Goal: Information Seeking & Learning: Find specific fact

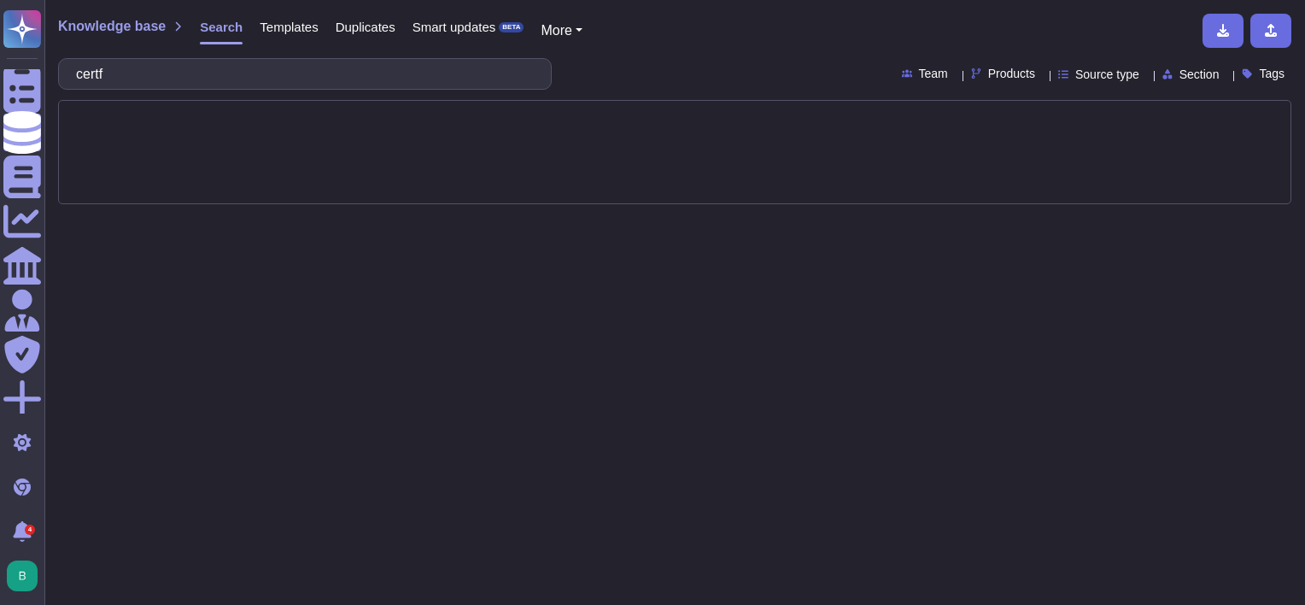
type input "certfi"
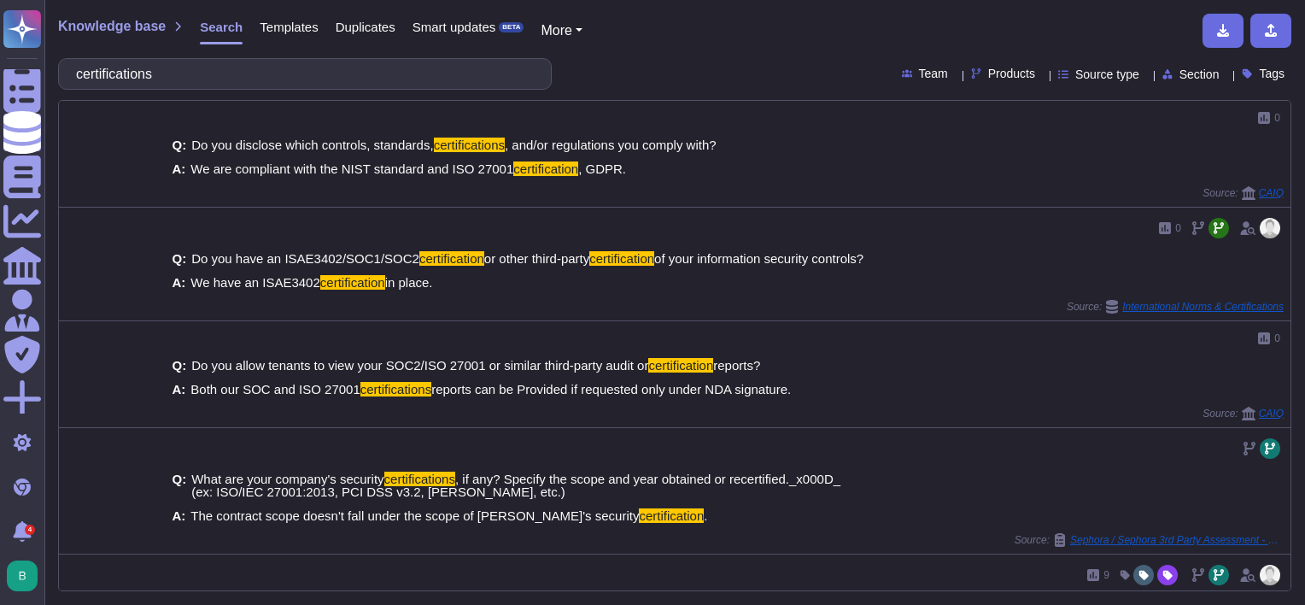
click at [1193, 80] on span "Section" at bounding box center [1200, 74] width 40 height 12
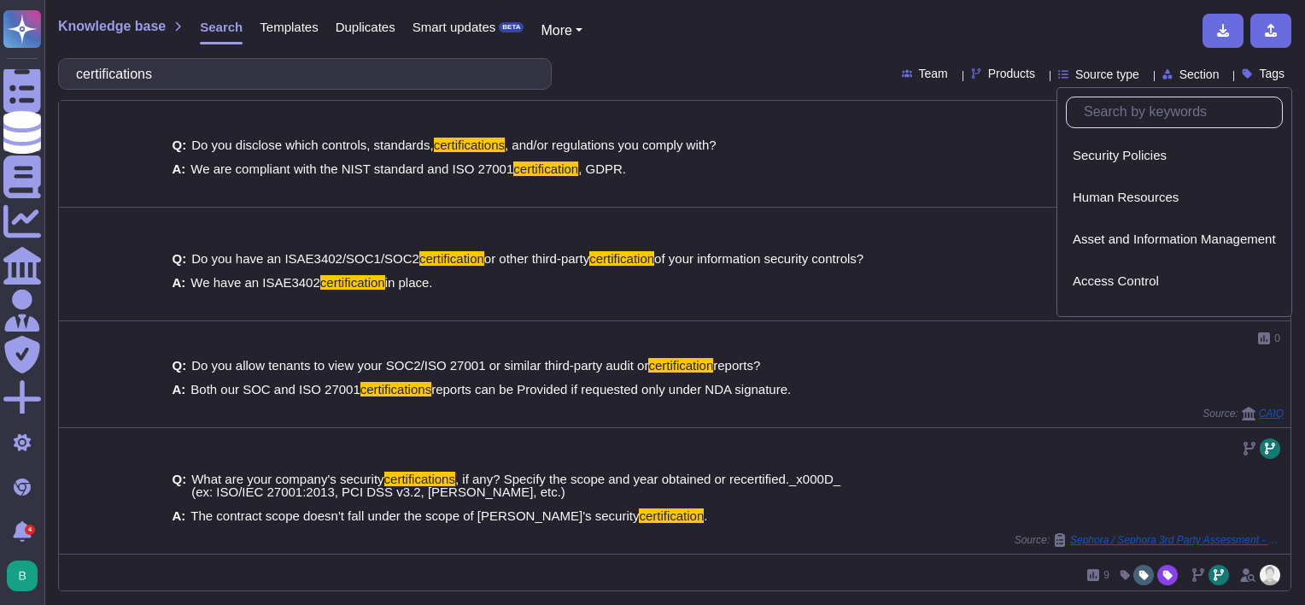
drag, startPoint x: 1194, startPoint y: 79, endPoint x: 1179, endPoint y: 79, distance: 15.4
click at [1194, 79] on span "Section" at bounding box center [1200, 74] width 40 height 12
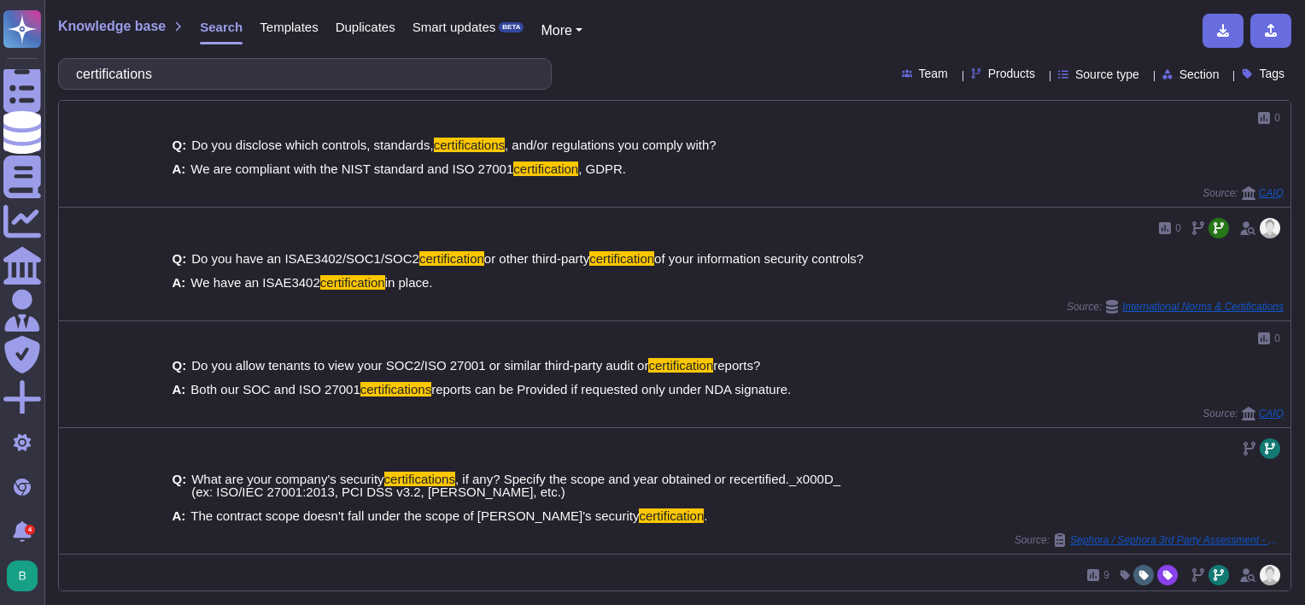
click at [988, 72] on span "Products" at bounding box center [1011, 73] width 47 height 12
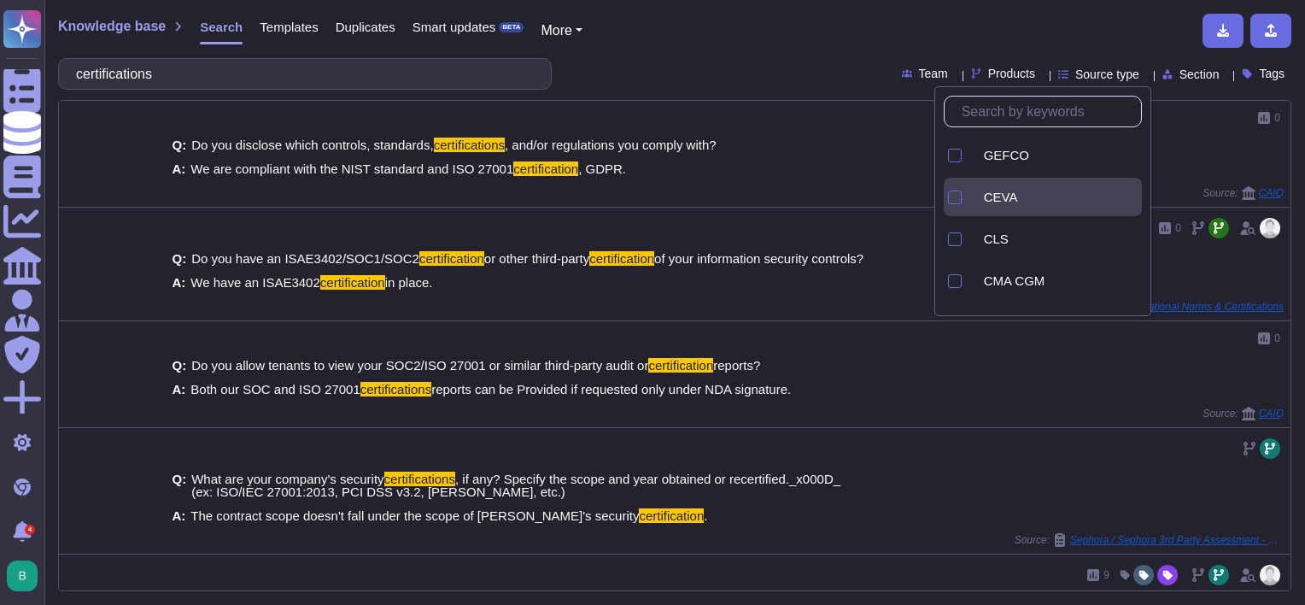
click at [977, 204] on div at bounding box center [973, 197] width 7 height 20
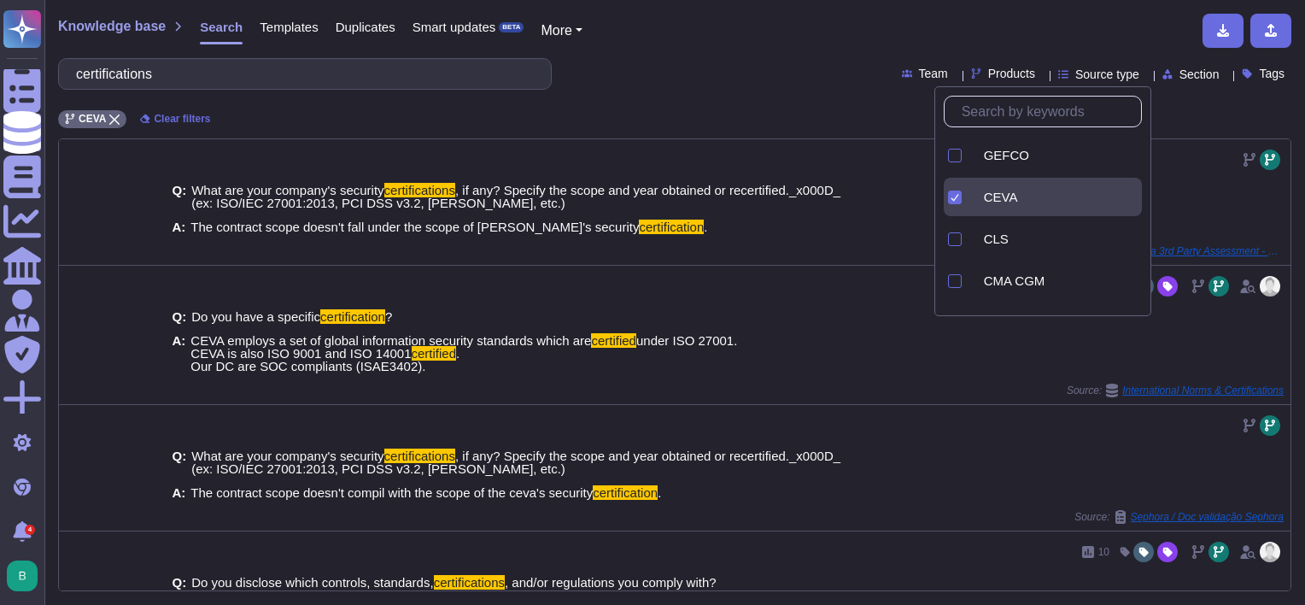
click at [765, 74] on div "certifications Team Products Source type Section Tags" at bounding box center [674, 74] width 1233 height 32
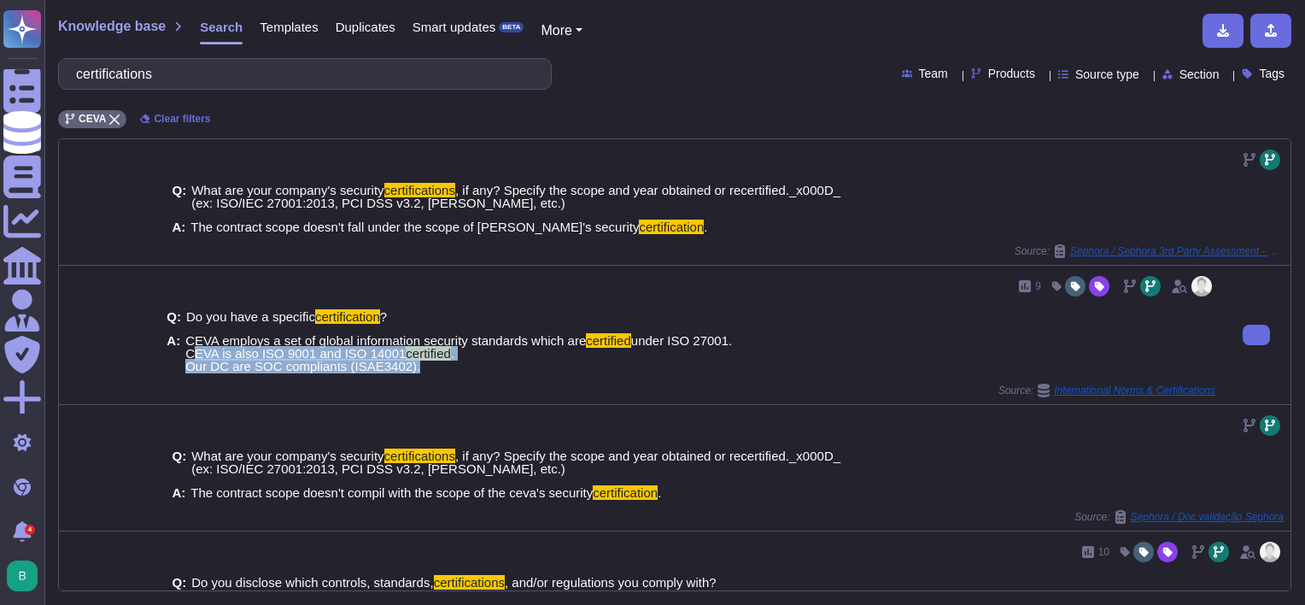
drag, startPoint x: 407, startPoint y: 366, endPoint x: 181, endPoint y: 358, distance: 226.5
click at [181, 358] on div "A: CEVA employs a set of global information security standards which are certif…" at bounding box center [691, 353] width 1049 height 38
copy span "CEVA is also ISO 9001 and ISO 14001 certified . Our DC are SOC compliants (ISAE…"
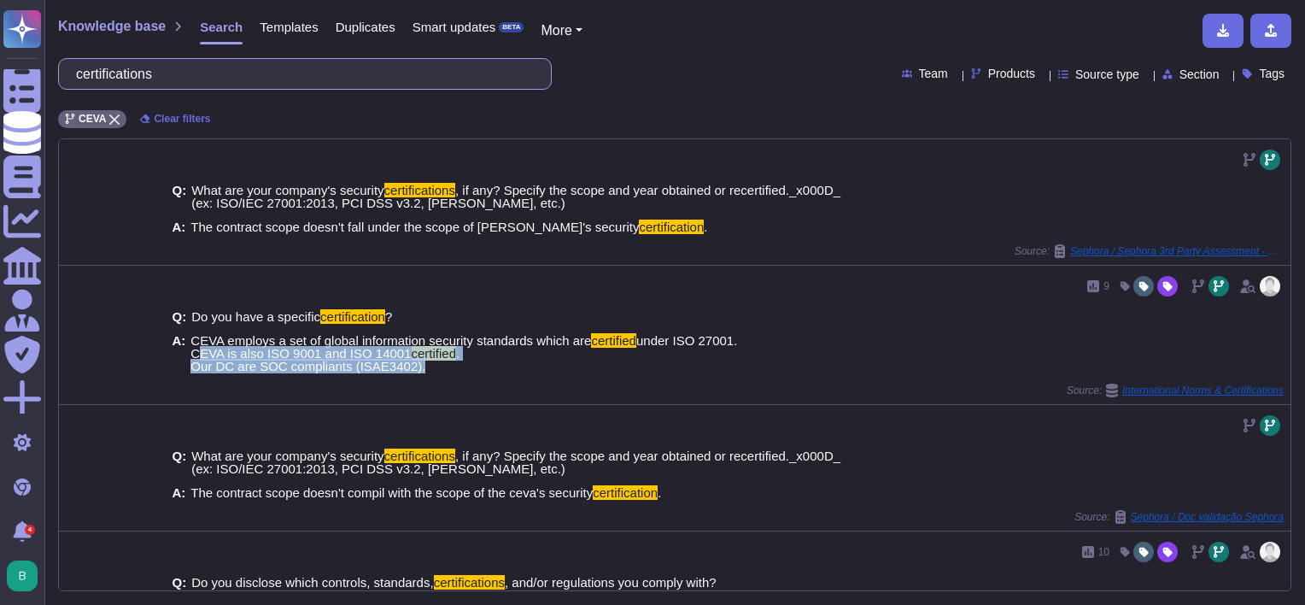
click at [143, 78] on input "certifications" at bounding box center [300, 74] width 466 height 30
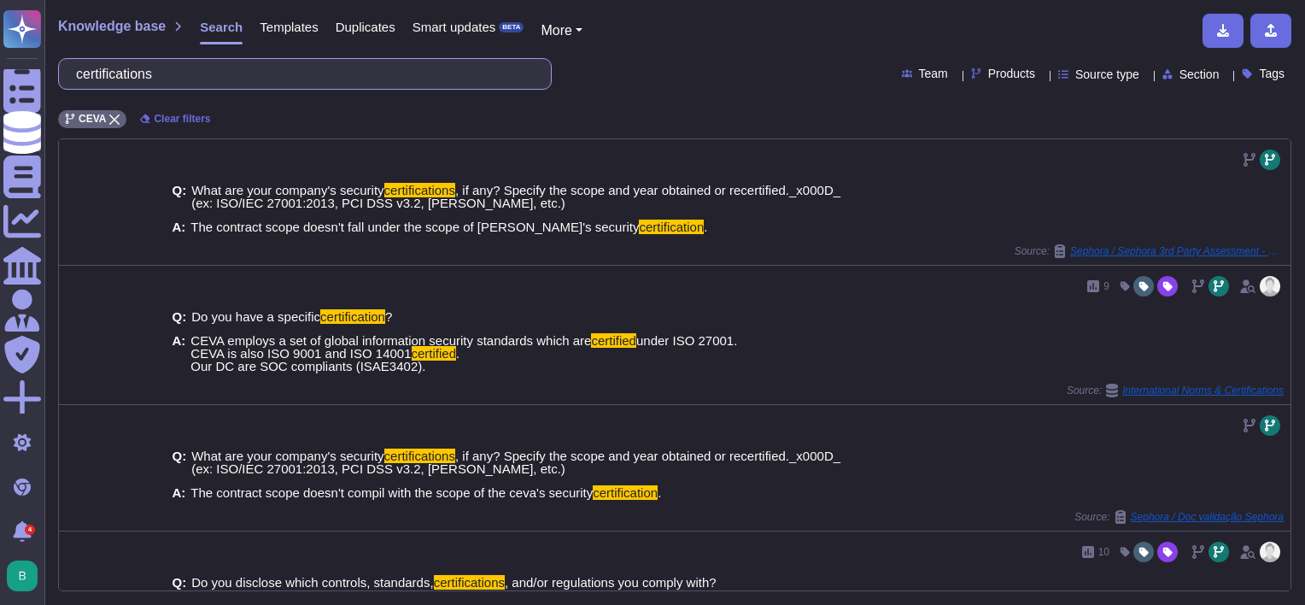
click at [143, 78] on input "certifications" at bounding box center [300, 74] width 466 height 30
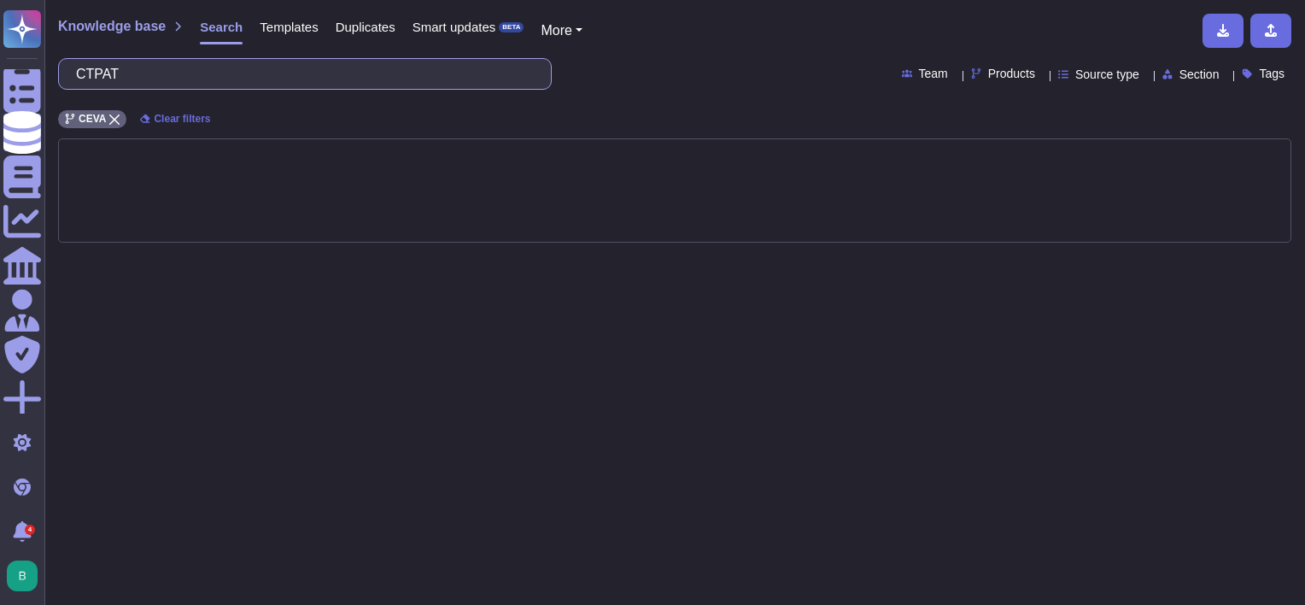
type input "CTPAT"
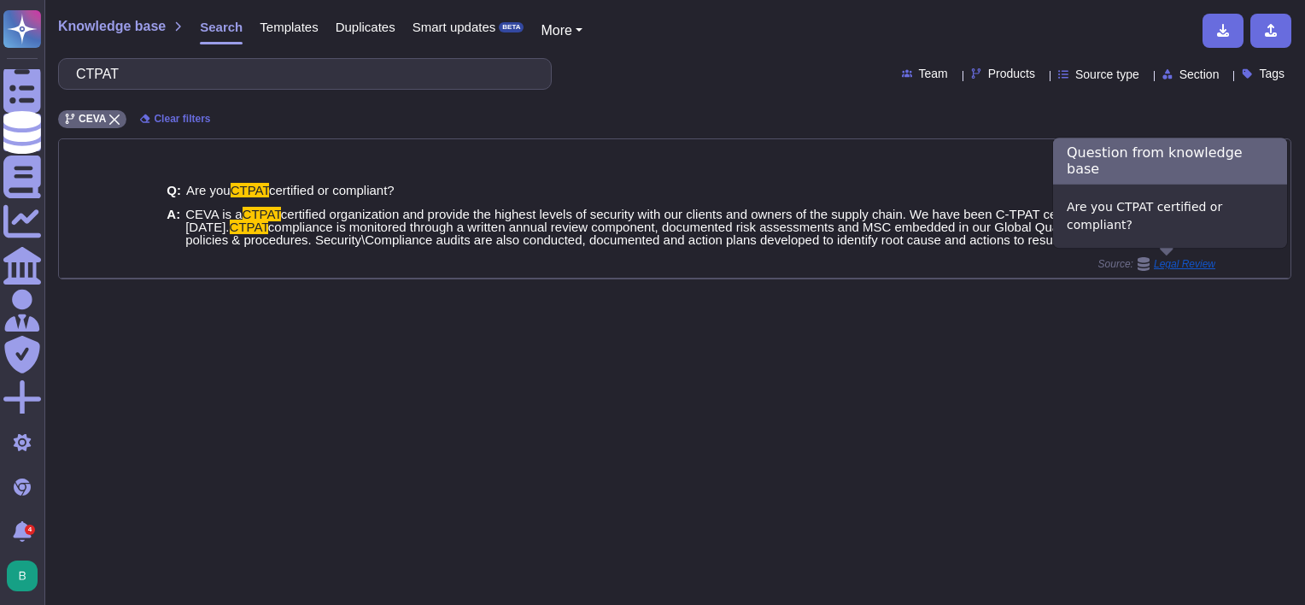
click at [1154, 259] on span "Legal Review" at bounding box center [1185, 264] width 62 height 10
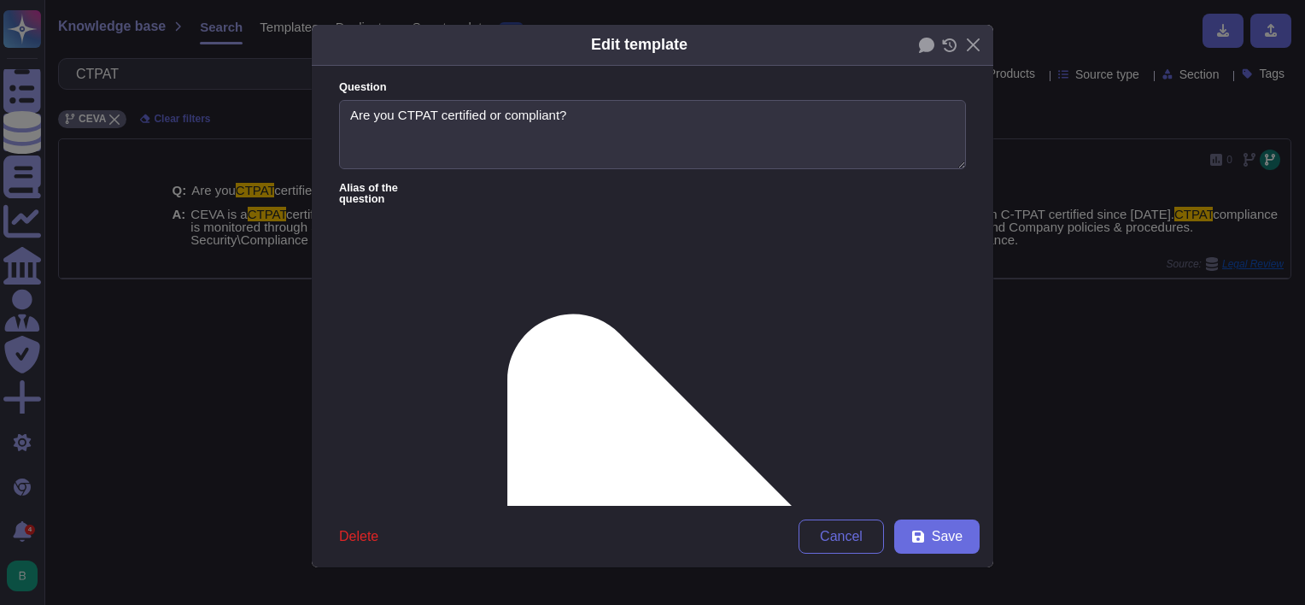
type textarea "Are you CTPAT certified or compliant?"
type textarea "CEVA is a CTPAT certified organization and provide the highest levels of securi…"
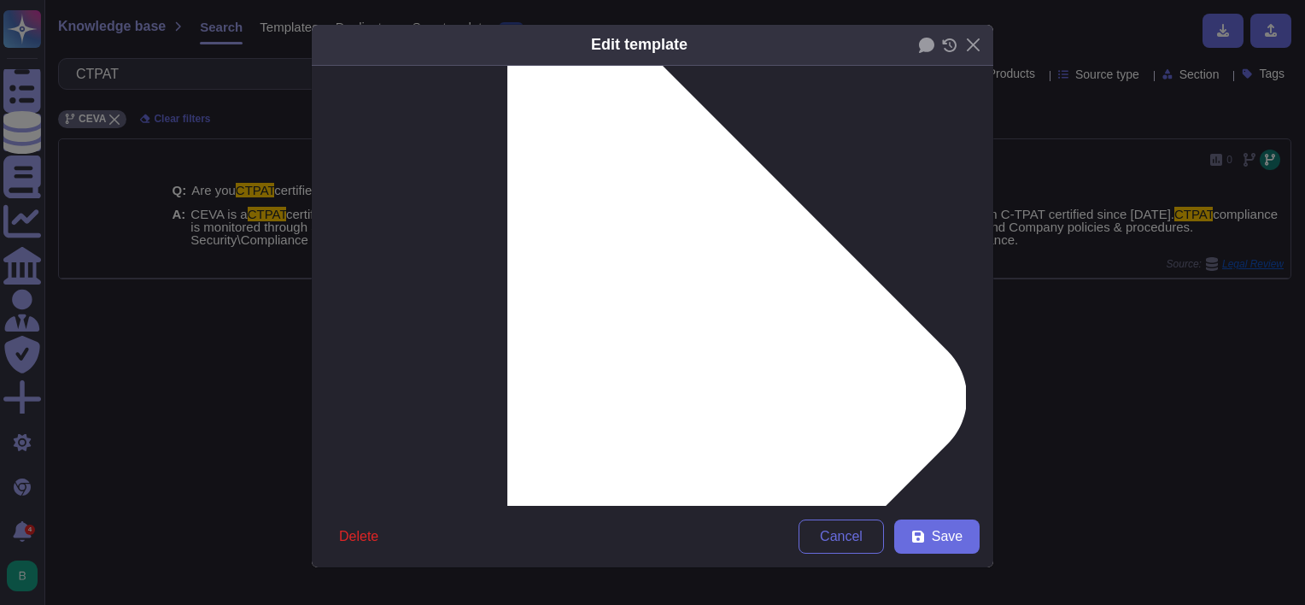
scroll to position [311, 0]
click at [847, 546] on button "Cancel" at bounding box center [841, 536] width 85 height 34
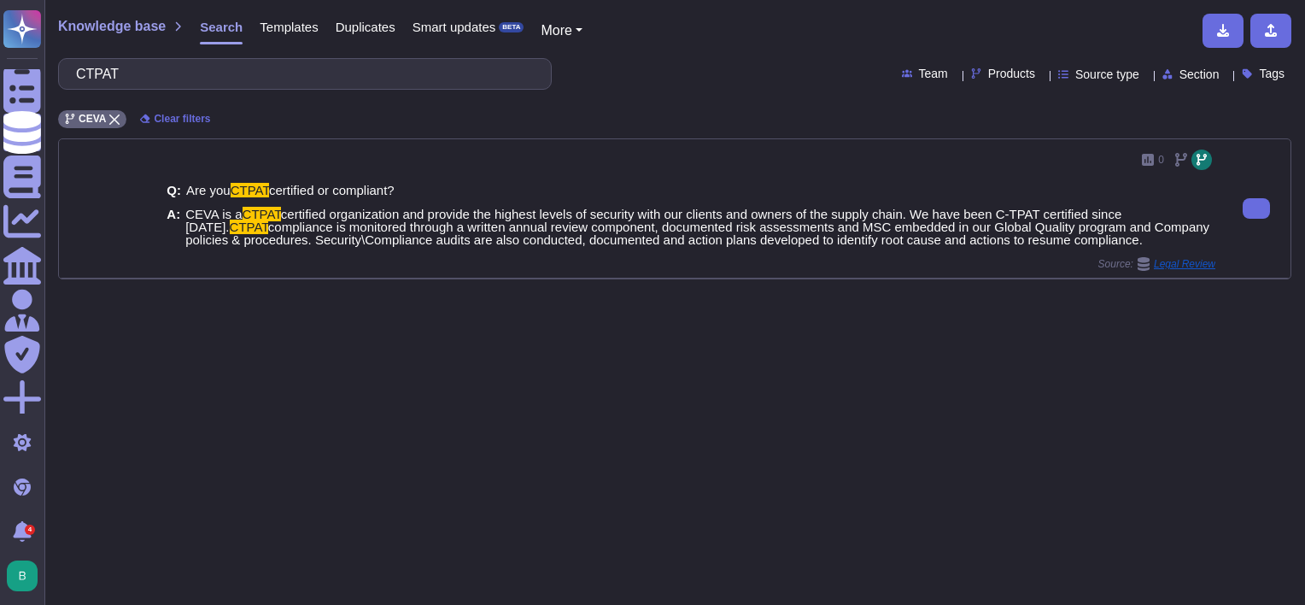
click at [605, 220] on span "compliance is monitored through a written annual review component, documented r…" at bounding box center [697, 233] width 1024 height 27
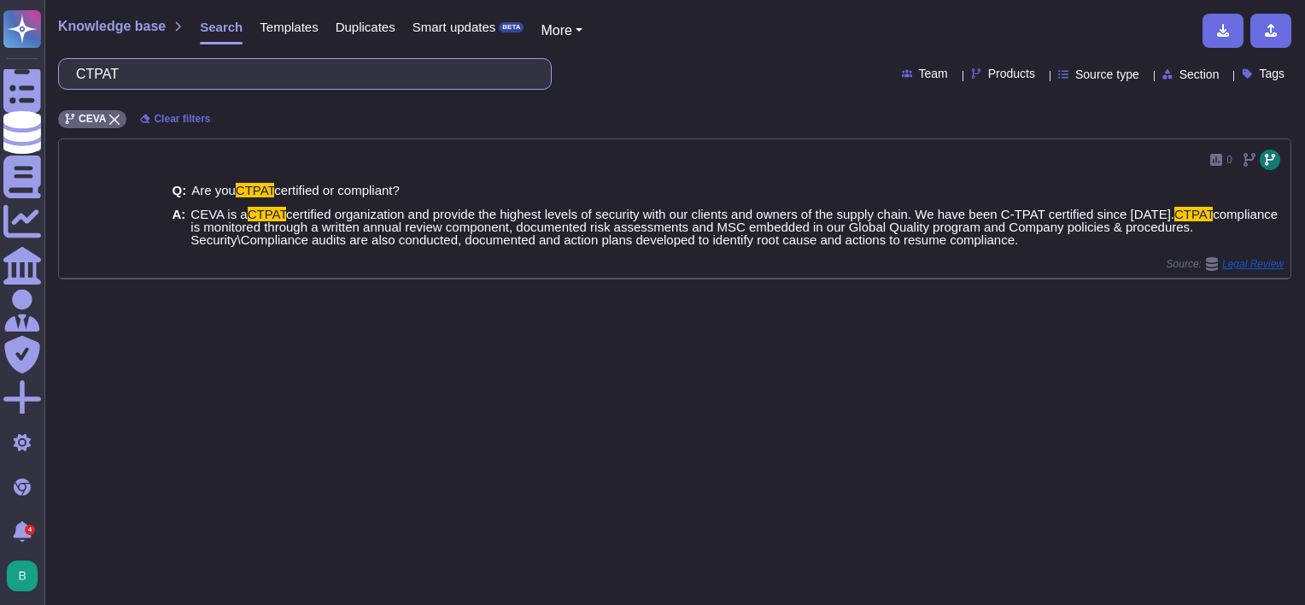
click at [151, 80] on input "CTPAT" at bounding box center [300, 74] width 466 height 30
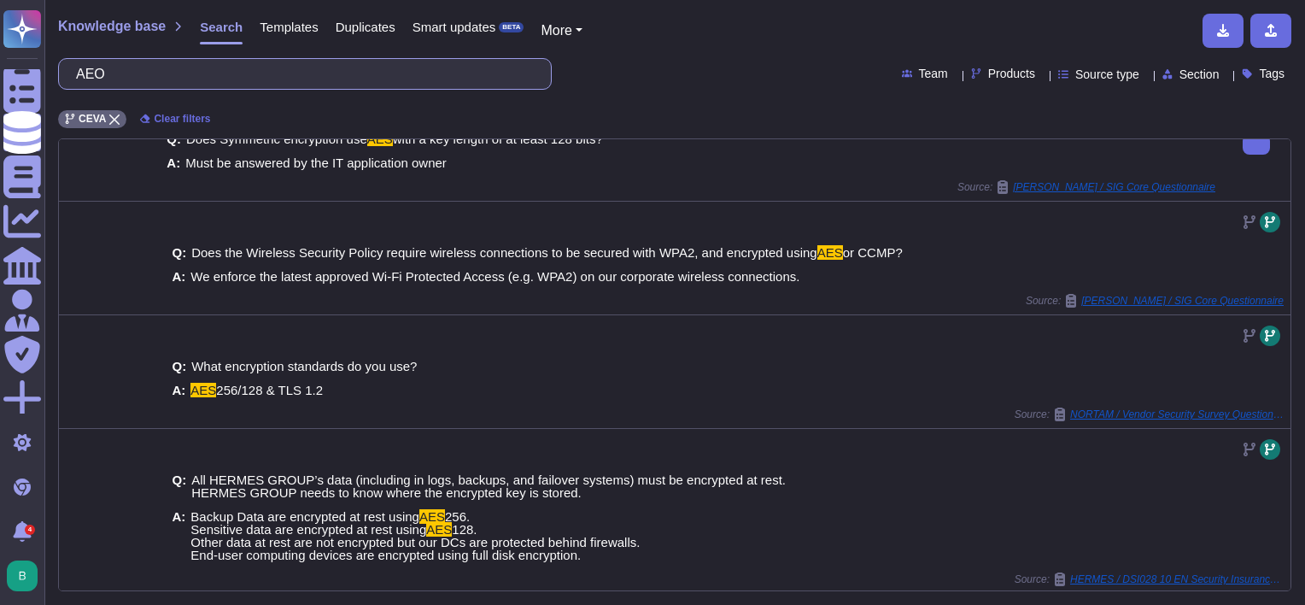
scroll to position [0, 0]
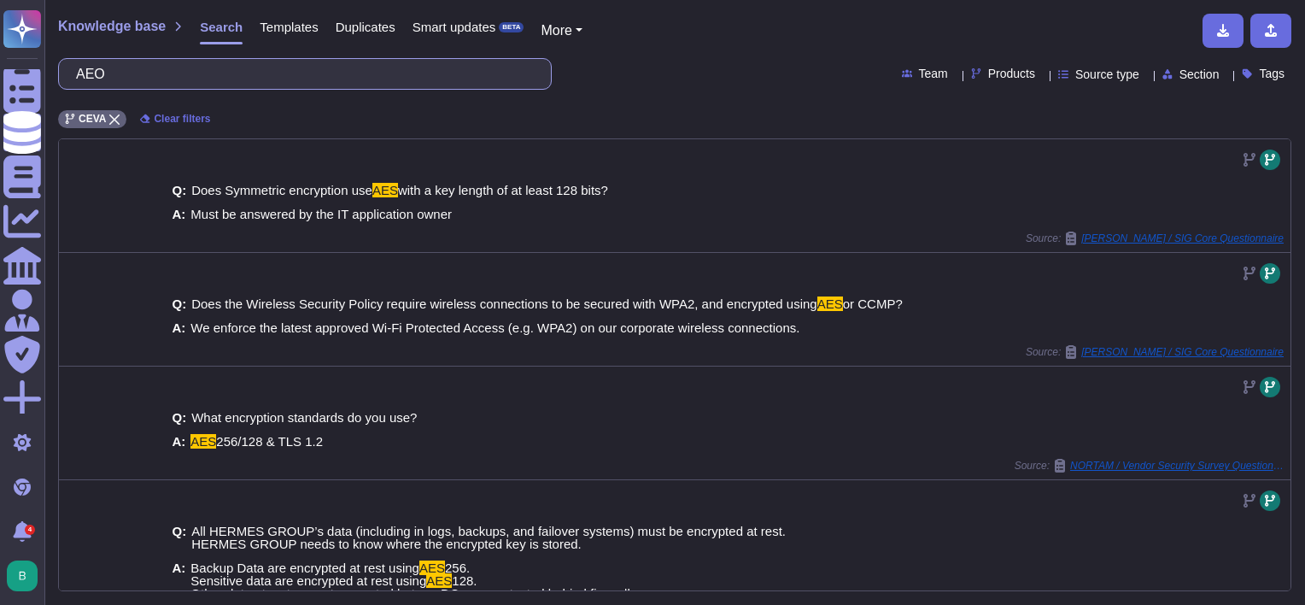
click at [305, 81] on input "AEO" at bounding box center [300, 74] width 466 height 30
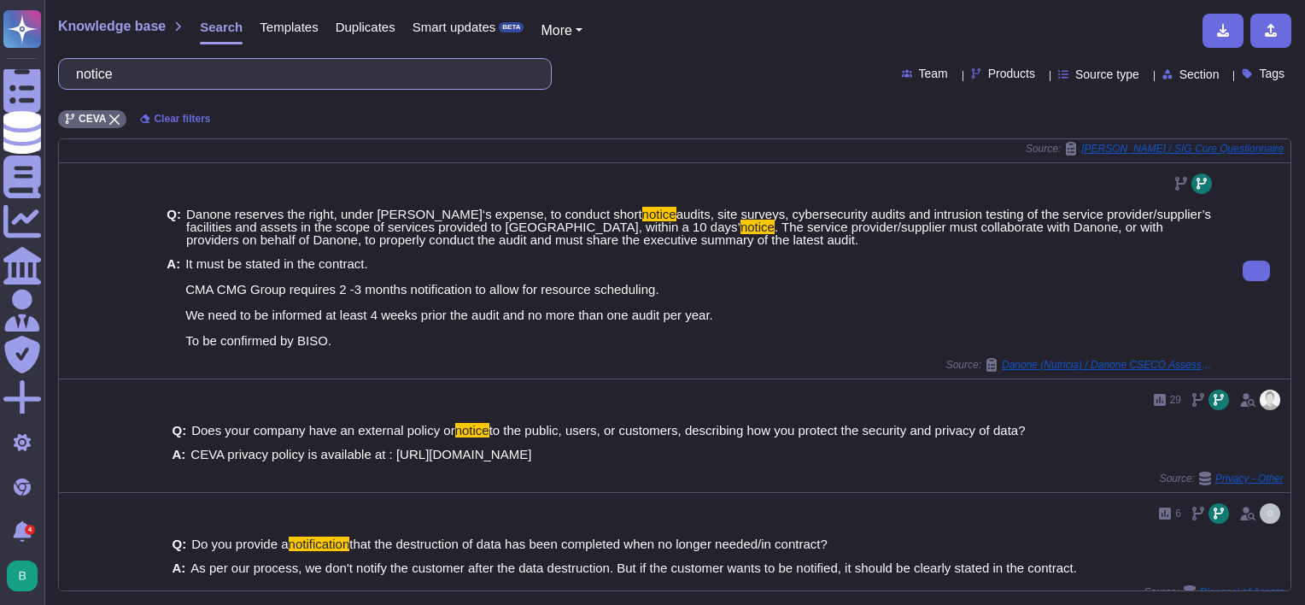
scroll to position [526, 0]
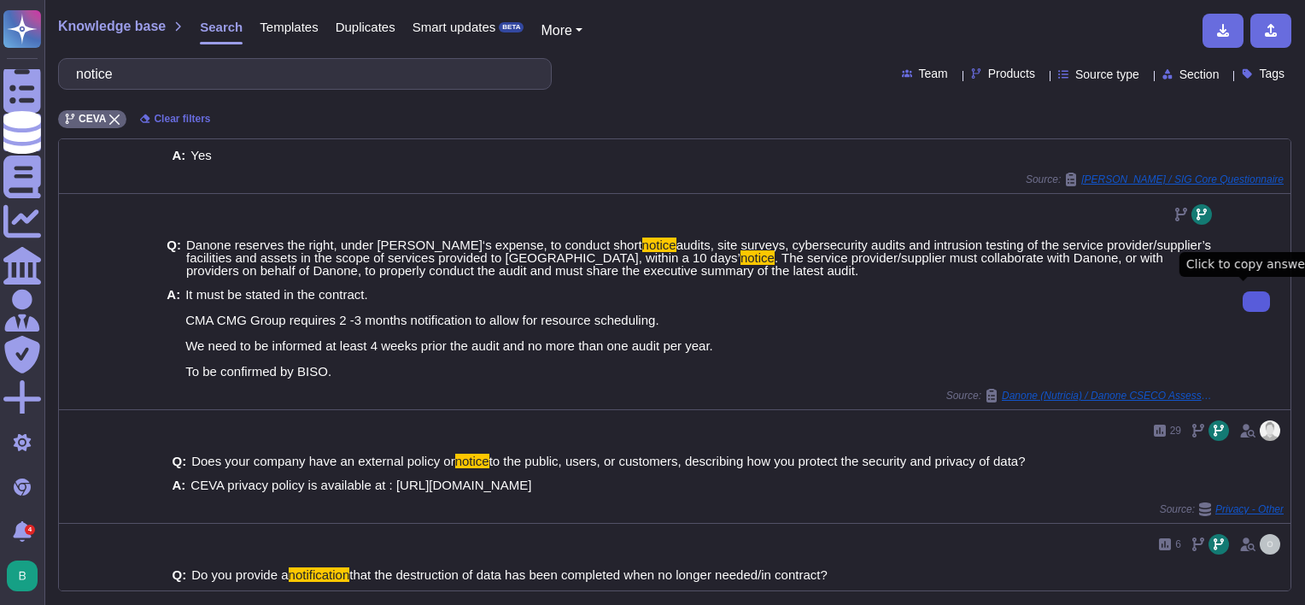
click at [1243, 296] on button at bounding box center [1256, 301] width 27 height 21
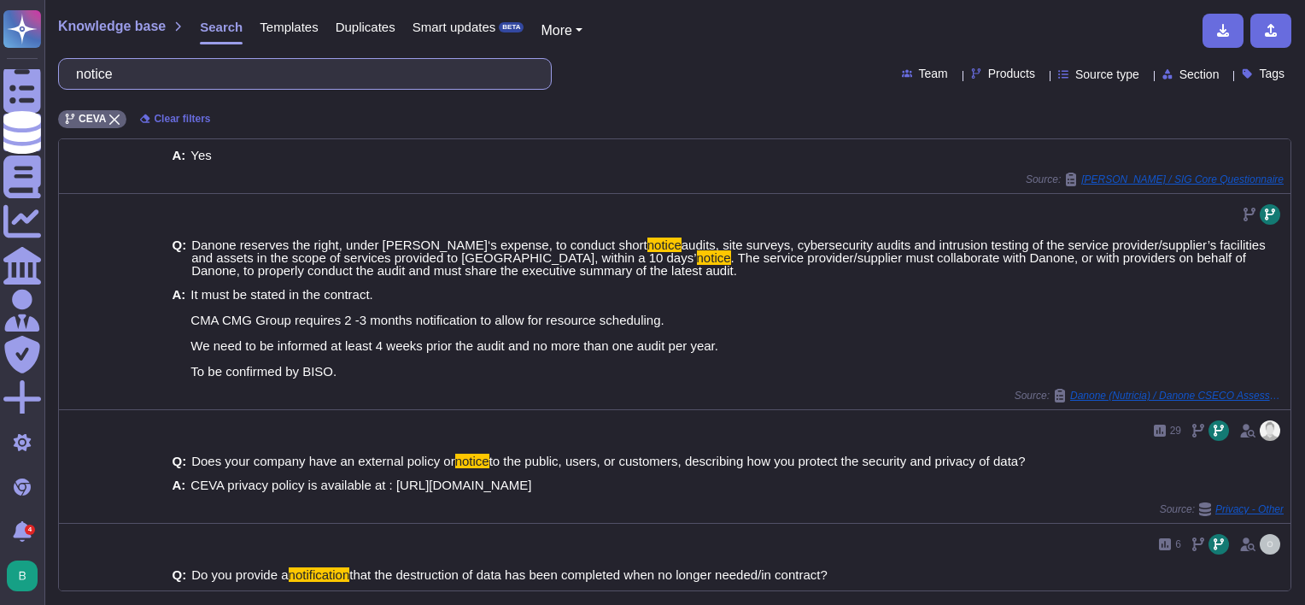
click at [182, 67] on input "notice" at bounding box center [300, 74] width 466 height 30
click at [182, 68] on input "notice" at bounding box center [300, 74] width 466 height 30
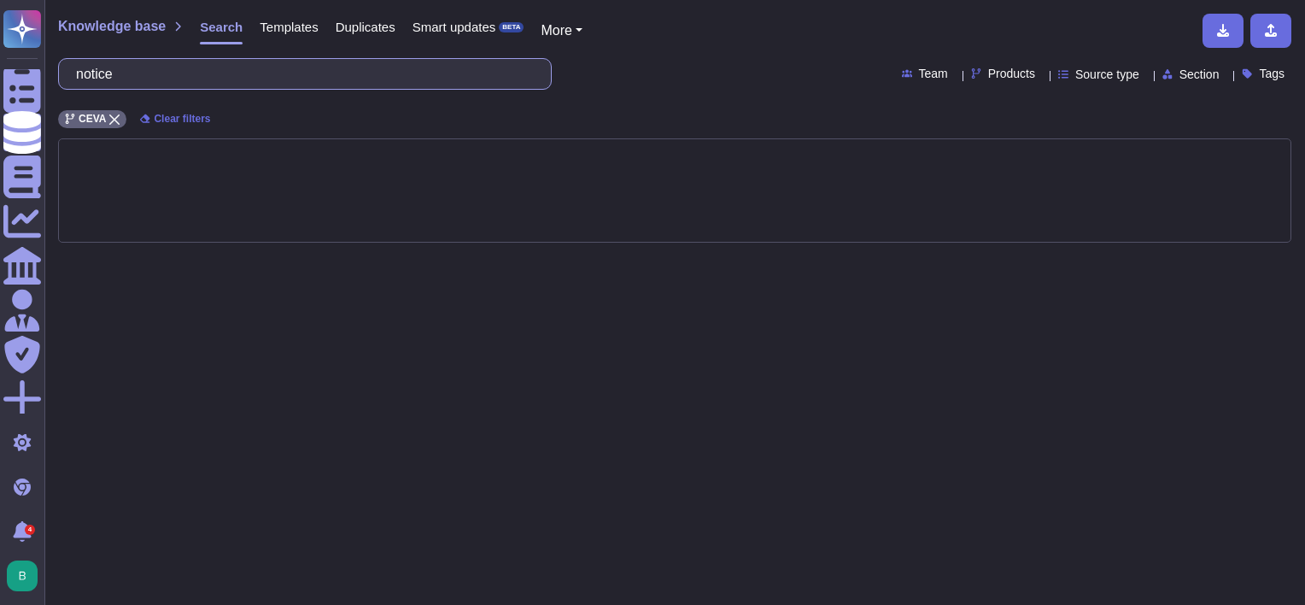
scroll to position [0, 0]
type input "contractors"
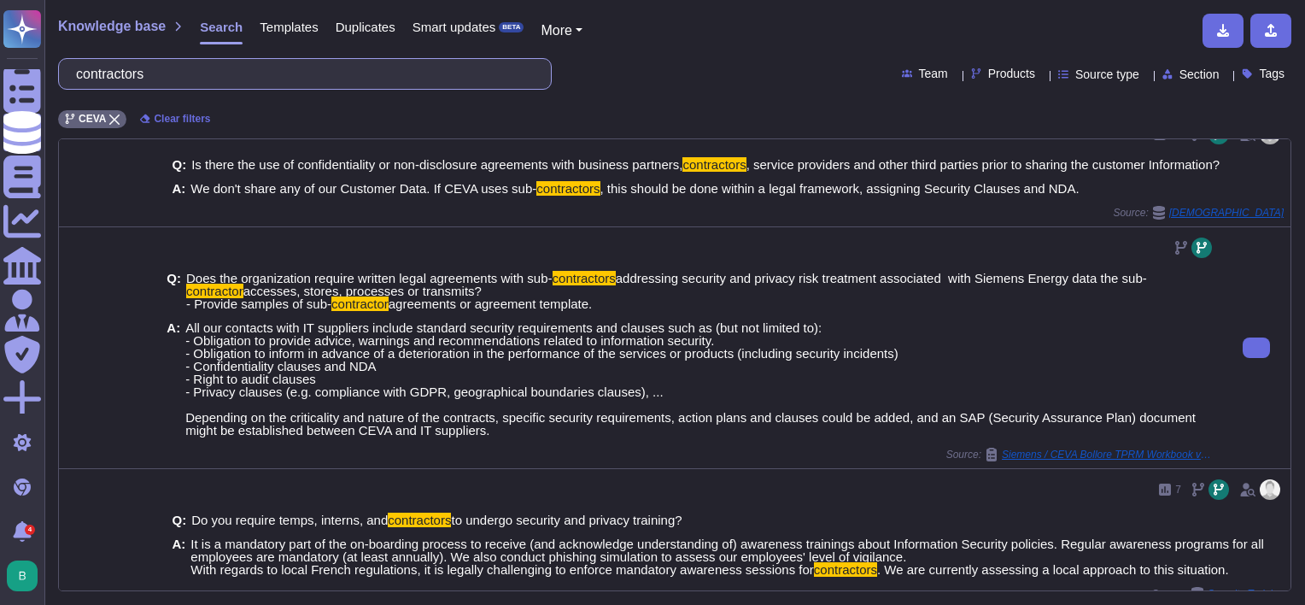
scroll to position [812, 0]
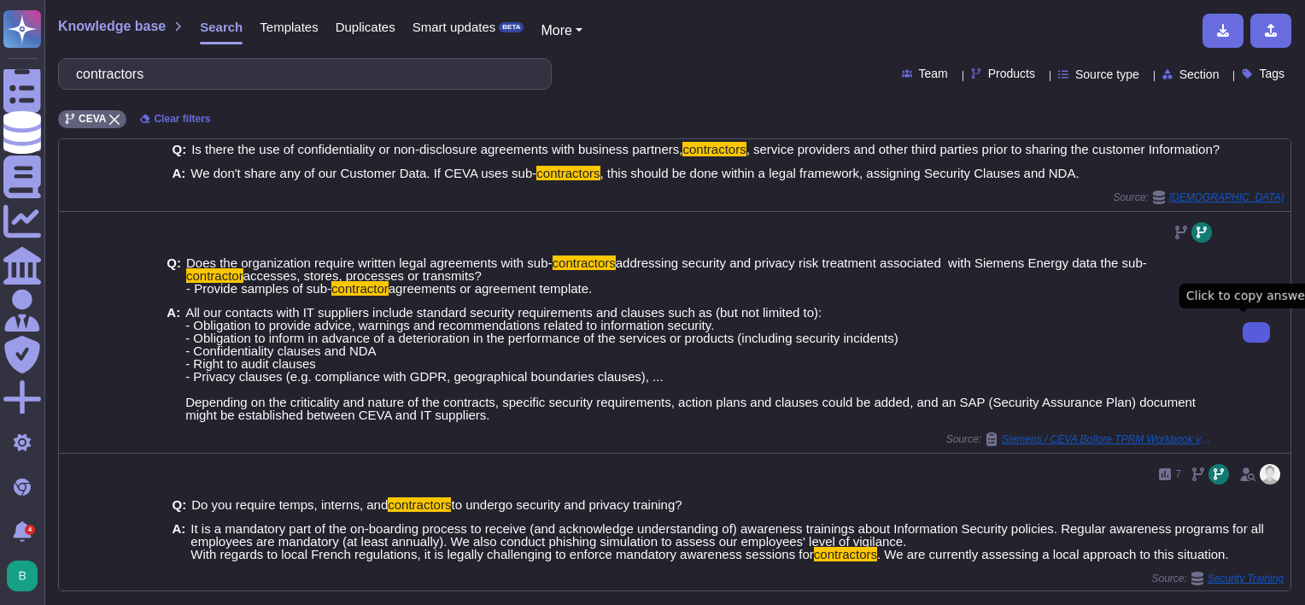
click at [1257, 332] on icon at bounding box center [1257, 332] width 0 height 0
